Goal: Information Seeking & Learning: Learn about a topic

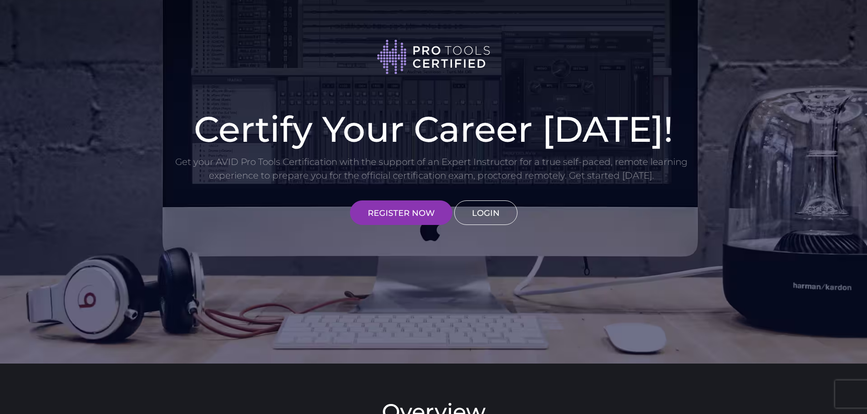
type input "[EMAIL_ADDRESS][DOMAIN_NAME]"
click at [475, 214] on link "LOGIN" at bounding box center [485, 213] width 63 height 25
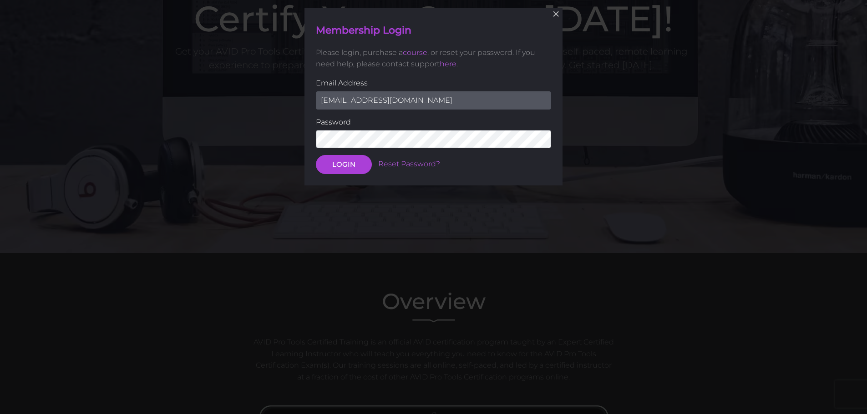
scroll to position [115, 0]
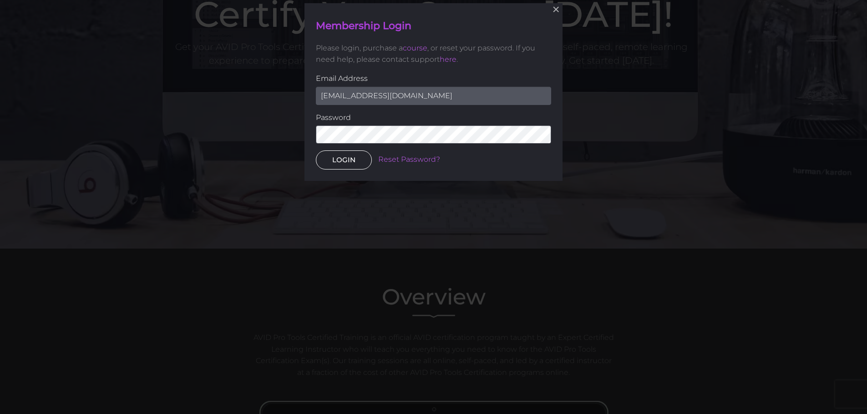
click at [339, 156] on button "LOGIN" at bounding box center [344, 160] width 56 height 19
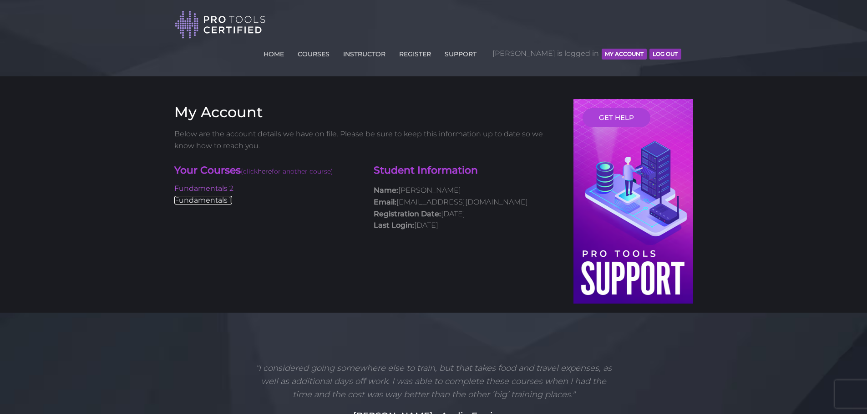
click at [225, 196] on link "Fundamentals 1" at bounding box center [203, 200] width 58 height 9
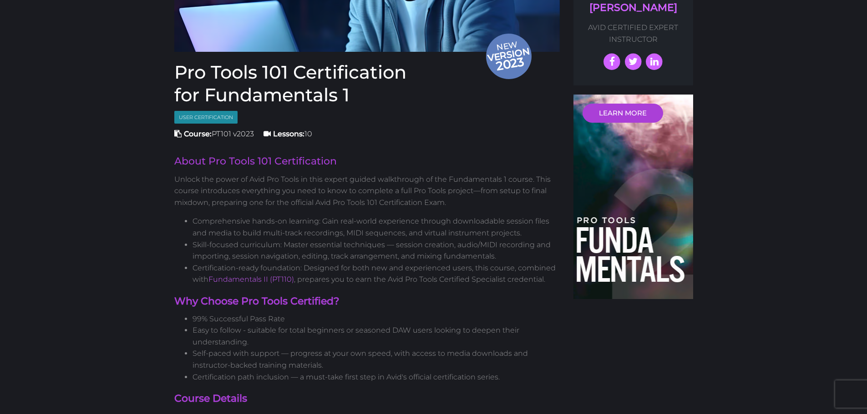
scroll to position [136, 0]
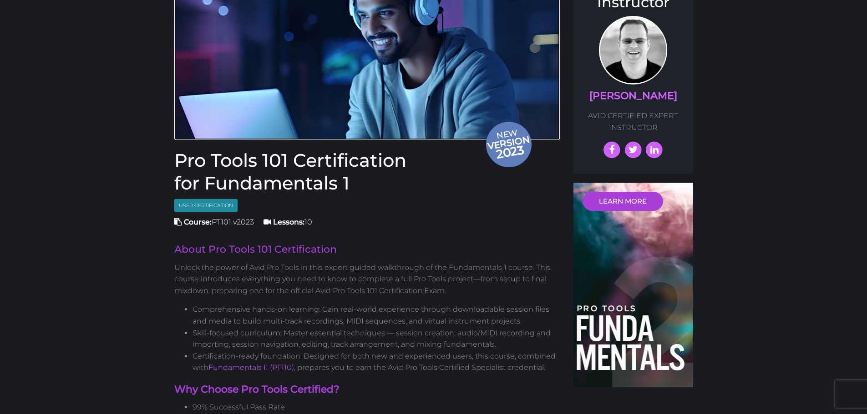
click at [517, 141] on span "2023" at bounding box center [509, 152] width 47 height 22
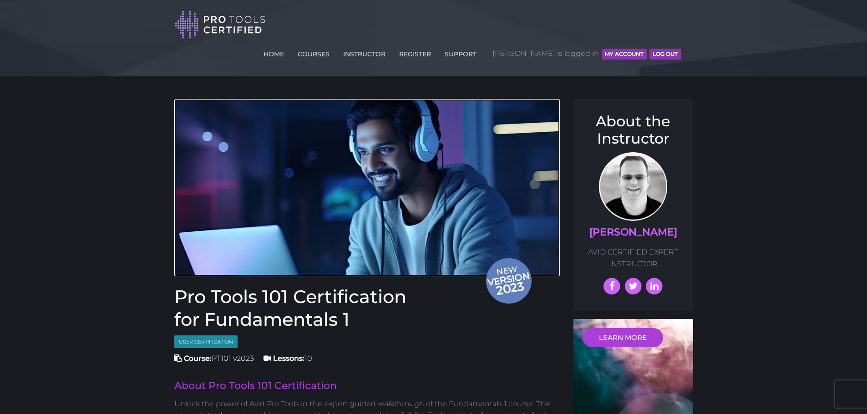
click at [496, 273] on span "version" at bounding box center [507, 279] width 45 height 12
click at [452, 201] on img at bounding box center [367, 187] width 386 height 177
click at [628, 49] on button "MY ACCOUNT" at bounding box center [623, 54] width 45 height 11
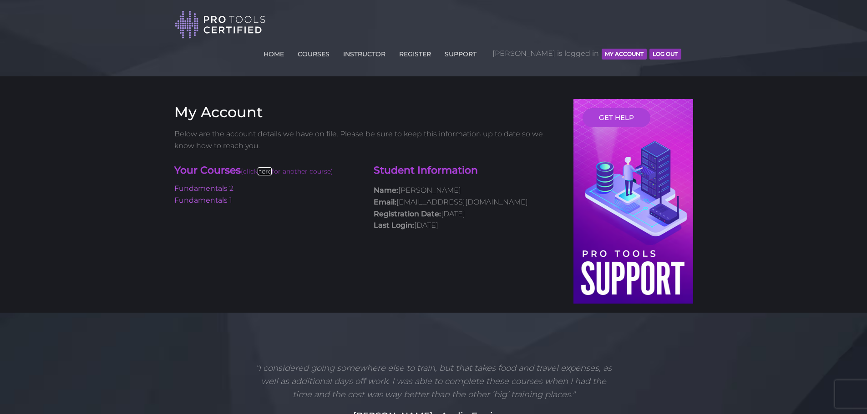
click at [271, 167] on link "here" at bounding box center [264, 171] width 14 height 8
click at [220, 196] on link "Fundamentals 1" at bounding box center [203, 200] width 58 height 9
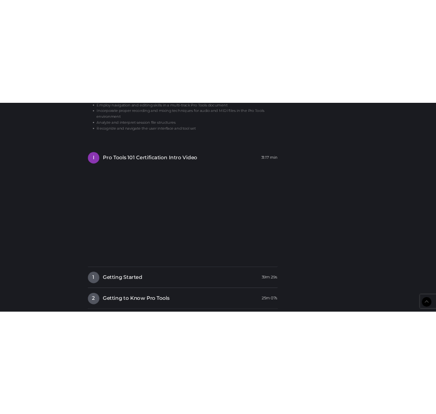
scroll to position [1137, 0]
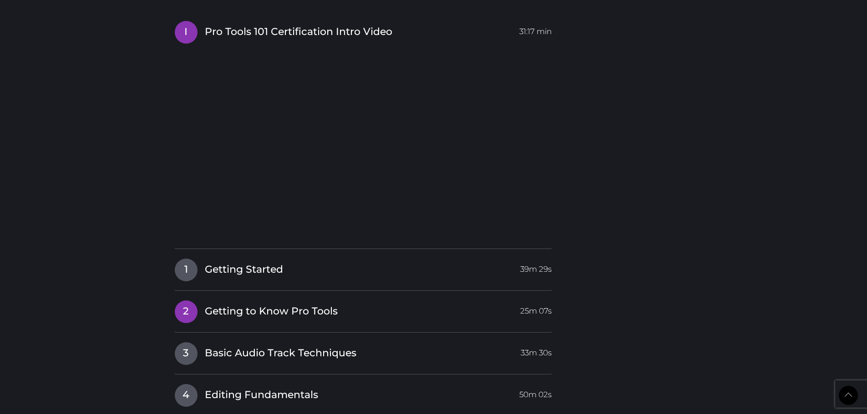
click at [310, 305] on span "Getting to Know Pro Tools" at bounding box center [271, 312] width 133 height 14
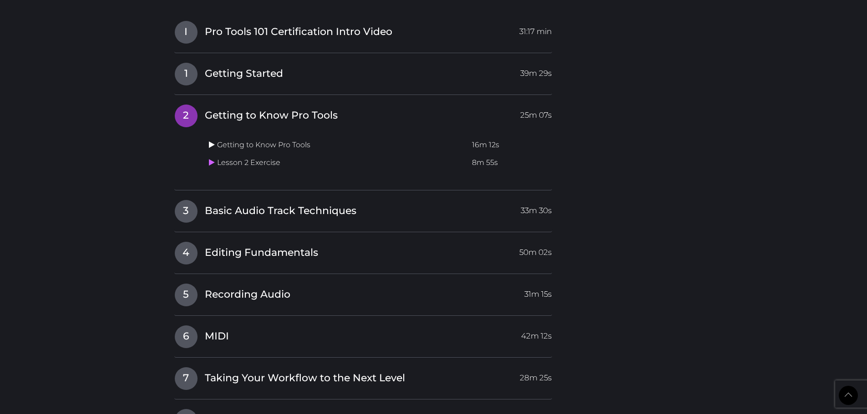
click at [211, 141] on icon at bounding box center [212, 144] width 6 height 7
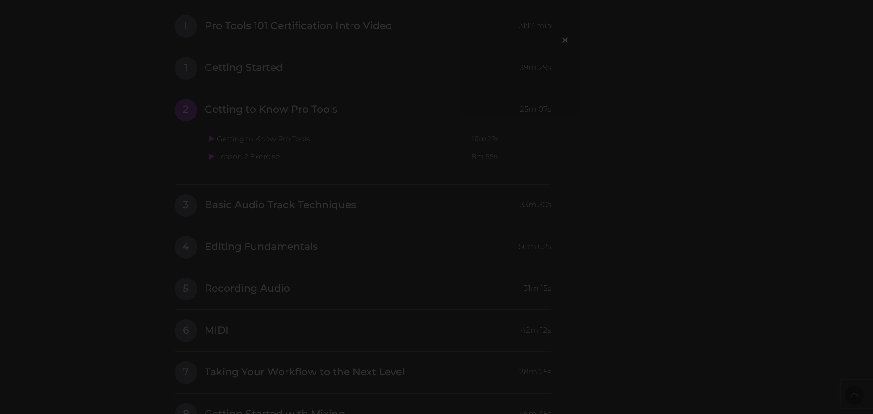
scroll to position [1144, 0]
